Goal: Information Seeking & Learning: Learn about a topic

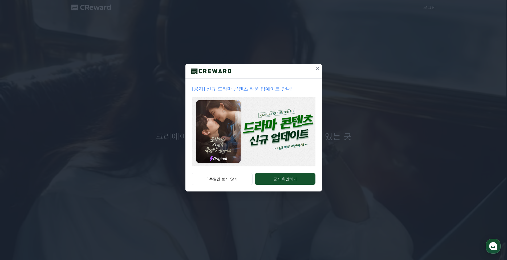
click at [317, 68] on icon at bounding box center [318, 68] width 4 height 4
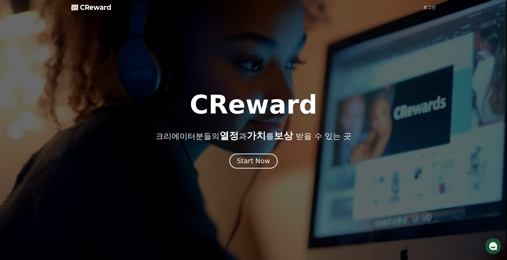
click at [263, 163] on div "Start Now" at bounding box center [253, 161] width 33 height 9
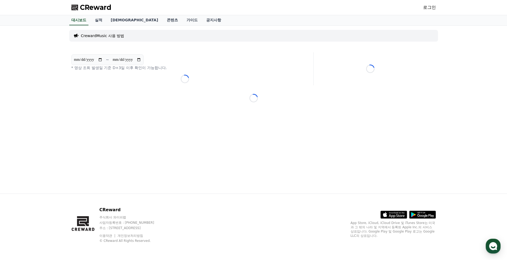
click at [431, 7] on link "로그인" at bounding box center [429, 7] width 13 height 6
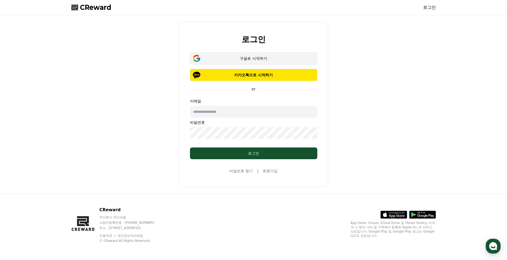
click at [267, 58] on div "구글로 시작하기" at bounding box center [254, 58] width 112 height 5
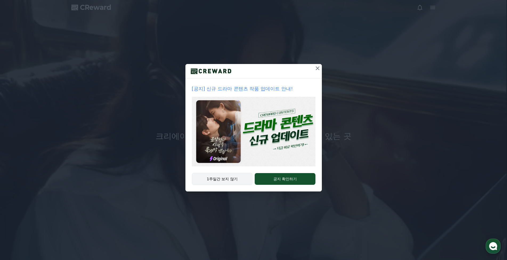
click at [227, 177] on button "1주일간 보지 않기" at bounding box center [222, 179] width 61 height 12
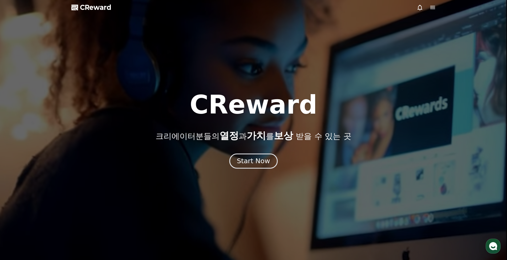
click at [254, 163] on div "Start Now" at bounding box center [253, 161] width 33 height 9
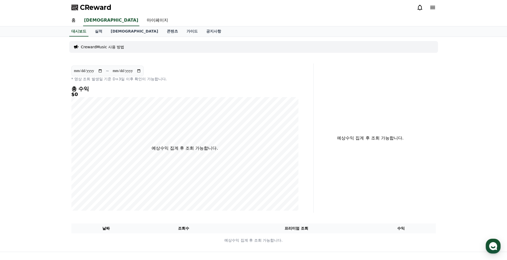
click at [431, 7] on icon at bounding box center [433, 7] width 6 height 6
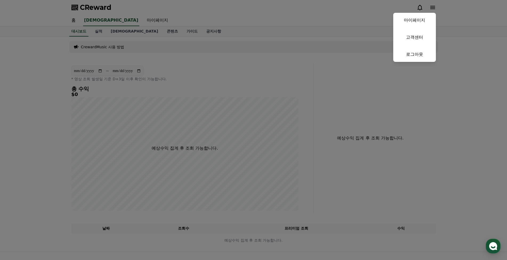
click at [354, 16] on button "close" at bounding box center [253, 130] width 507 height 260
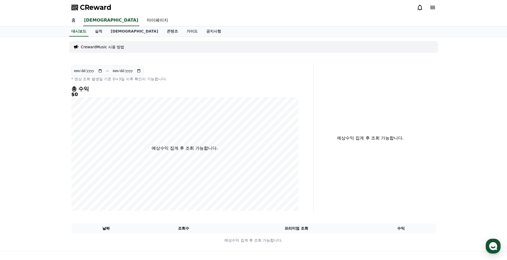
click at [75, 20] on link "홈" at bounding box center [73, 20] width 13 height 11
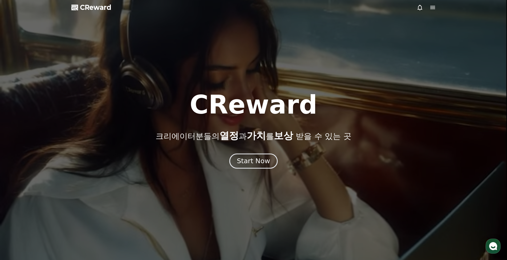
click at [254, 163] on div "Start Now" at bounding box center [253, 161] width 33 height 9
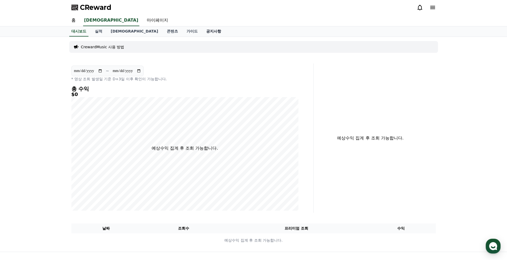
click at [202, 31] on link "공지사항" at bounding box center [213, 31] width 23 height 10
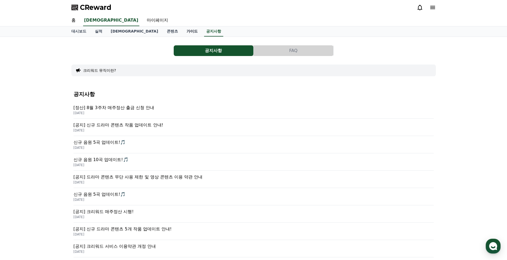
click at [182, 31] on link "가이드" at bounding box center [192, 31] width 20 height 10
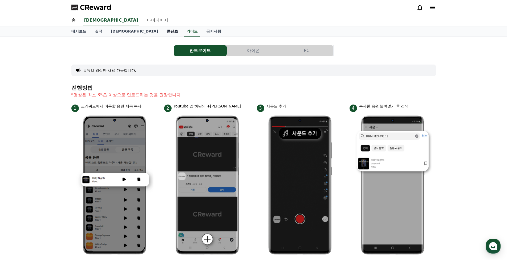
click at [163, 33] on link "콘텐츠" at bounding box center [173, 31] width 20 height 10
click at [165, 31] on link "콘텐츠" at bounding box center [172, 31] width 15 height 10
click at [304, 51] on button "PC" at bounding box center [307, 50] width 53 height 11
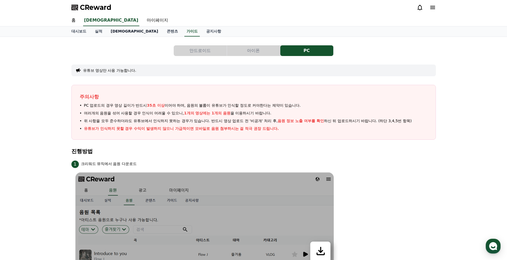
click at [114, 33] on link "[DEMOGRAPHIC_DATA]" at bounding box center [135, 31] width 56 height 10
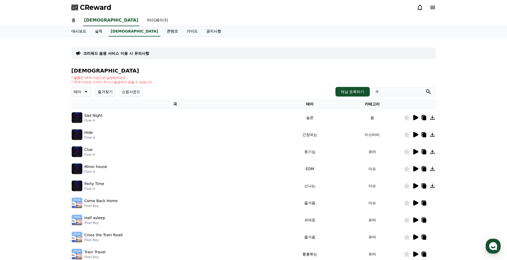
click at [417, 117] on icon at bounding box center [416, 117] width 5 height 5
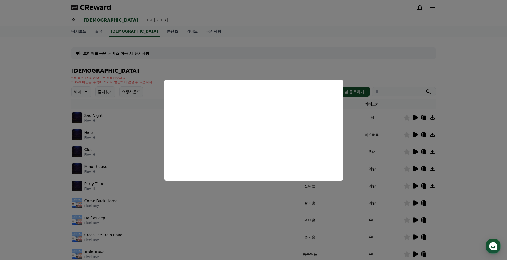
click at [416, 135] on button "close modal" at bounding box center [253, 130] width 507 height 260
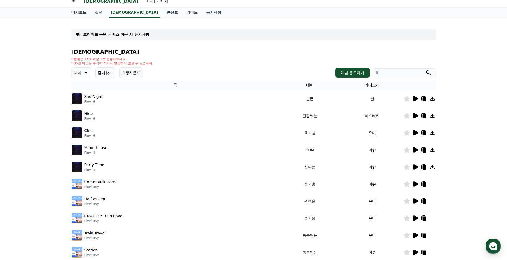
scroll to position [53, 0]
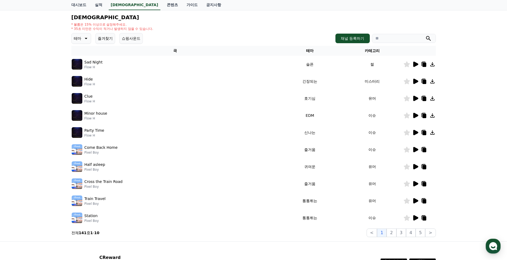
click at [413, 150] on icon at bounding box center [416, 149] width 6 height 6
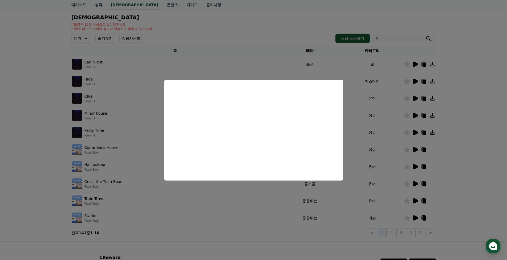
click at [199, 201] on button "close modal" at bounding box center [253, 130] width 507 height 260
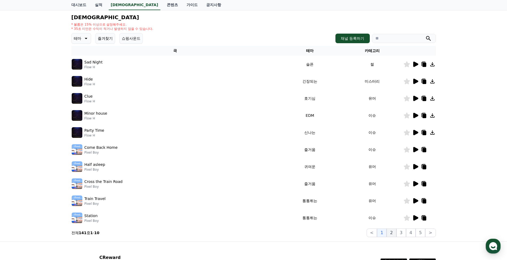
click at [397, 231] on button "2" at bounding box center [402, 233] width 10 height 9
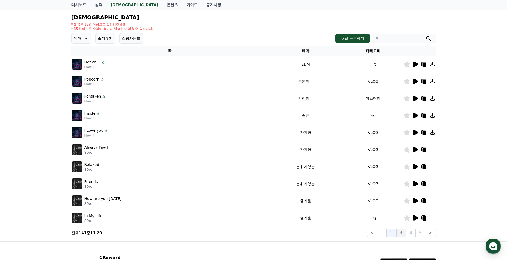
click at [416, 232] on button "3" at bounding box center [421, 233] width 10 height 9
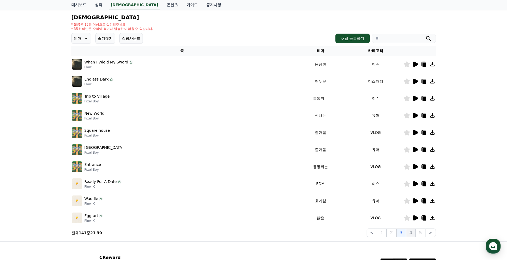
click at [414, 232] on button "4" at bounding box center [411, 233] width 10 height 9
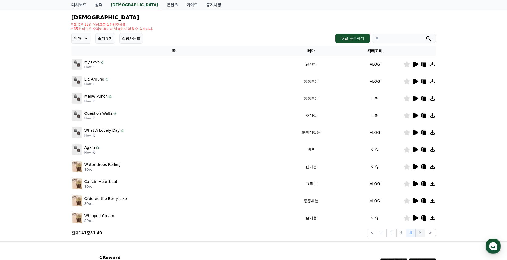
click at [420, 233] on button "5" at bounding box center [421, 233] width 10 height 9
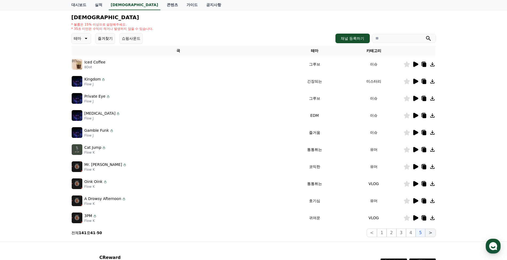
click at [430, 233] on button ">" at bounding box center [431, 233] width 10 height 9
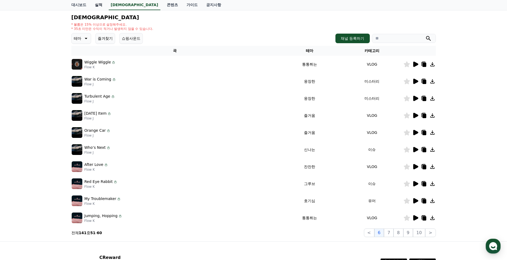
click at [99, 4] on link "실적" at bounding box center [99, 5] width 16 height 10
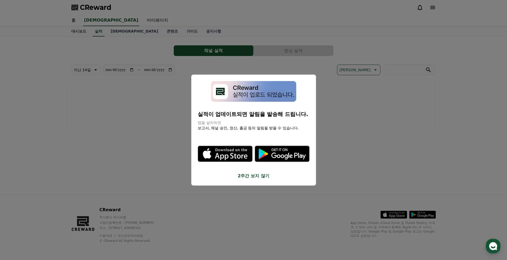
click at [342, 153] on button "close modal" at bounding box center [253, 130] width 507 height 260
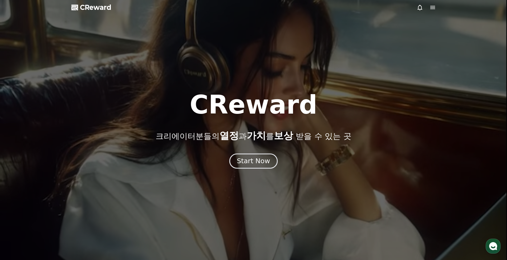
click at [265, 163] on div "Start Now" at bounding box center [253, 161] width 33 height 9
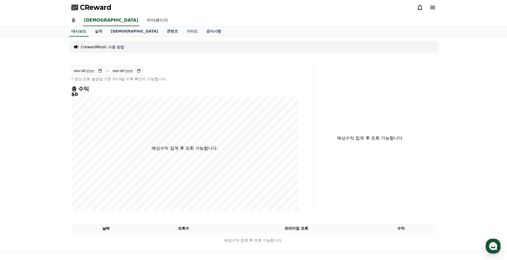
click at [143, 22] on link "마이페이지" at bounding box center [158, 20] width 30 height 11
select select "**********"
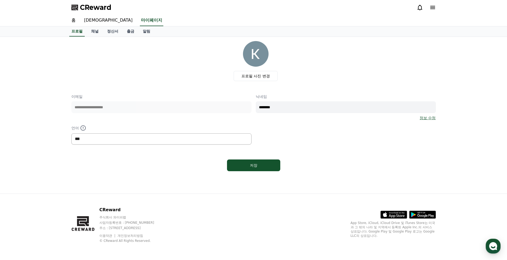
click at [145, 138] on select "*** ******* ***" at bounding box center [161, 138] width 180 height 11
click at [152, 121] on div "**********" at bounding box center [253, 119] width 365 height 51
click at [89, 21] on link "[DEMOGRAPHIC_DATA]" at bounding box center [108, 20] width 57 height 11
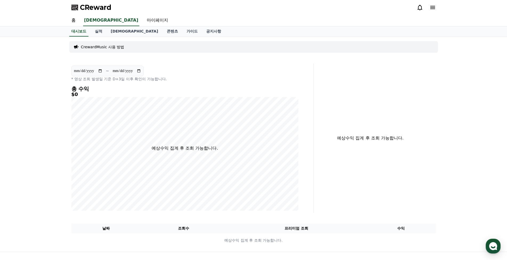
click at [103, 47] on p "CrewardMusic 사용 방법" at bounding box center [102, 46] width 43 height 5
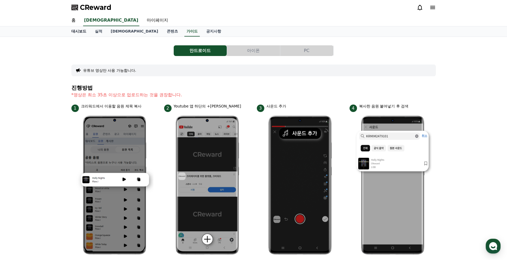
click at [82, 32] on link "대시보드" at bounding box center [78, 31] width 23 height 10
